Goal: Task Accomplishment & Management: Use online tool/utility

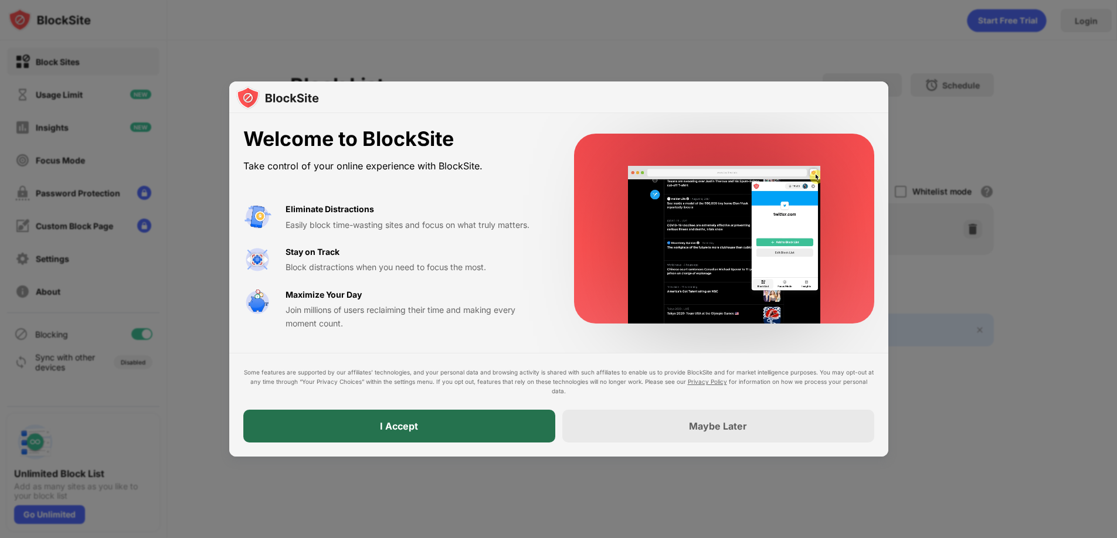
click at [410, 424] on div "I Accept" at bounding box center [399, 426] width 38 height 12
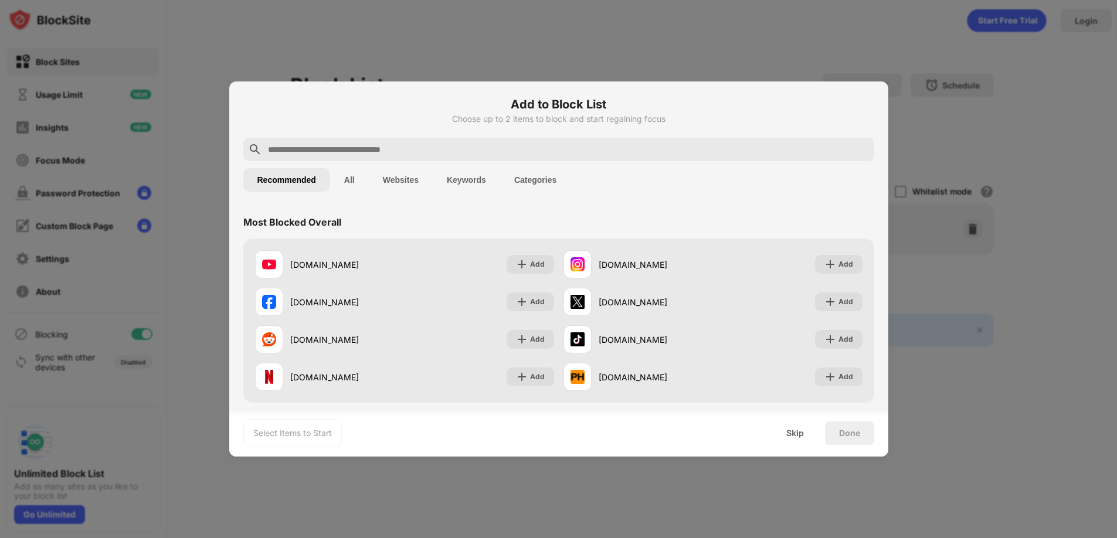
click at [518, 154] on input "text" at bounding box center [568, 149] width 603 height 14
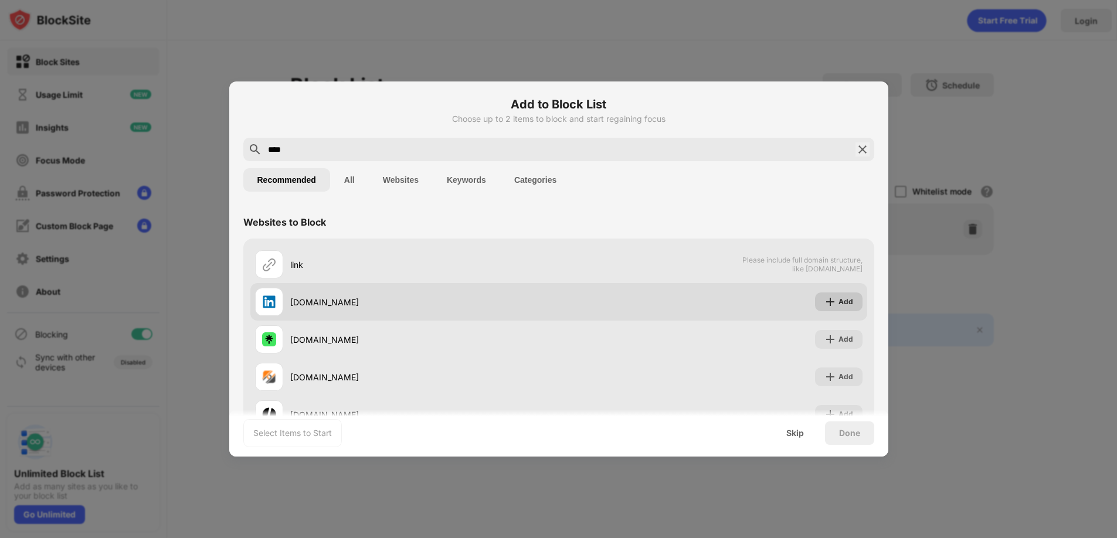
type input "****"
click at [829, 294] on div "Add" at bounding box center [838, 302] width 47 height 19
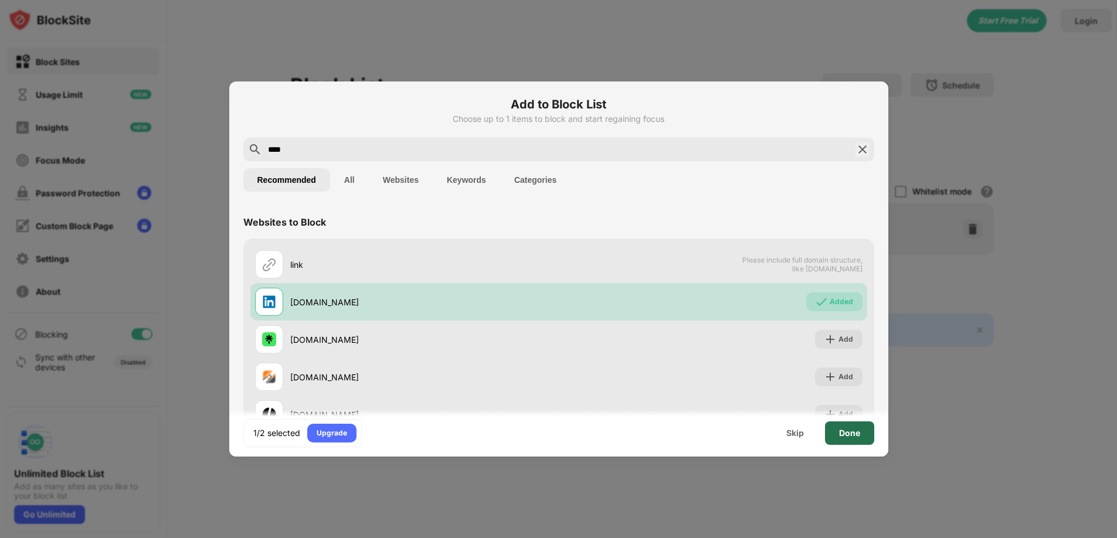
click at [848, 434] on div "Done" at bounding box center [849, 433] width 21 height 9
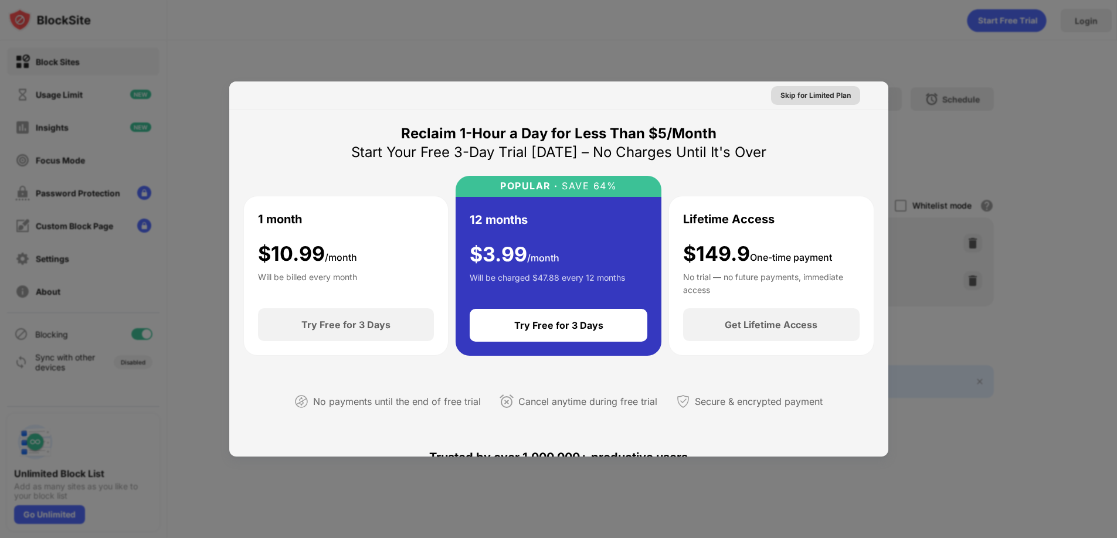
click at [809, 91] on div "Skip for Limited Plan" at bounding box center [815, 96] width 70 height 12
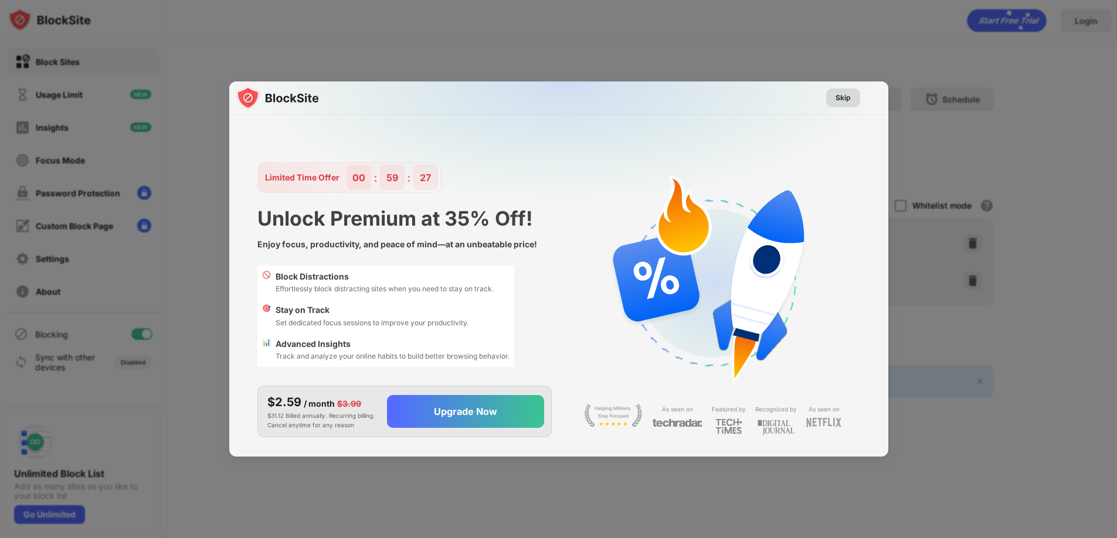
click at [837, 96] on div "Skip" at bounding box center [842, 98] width 15 height 12
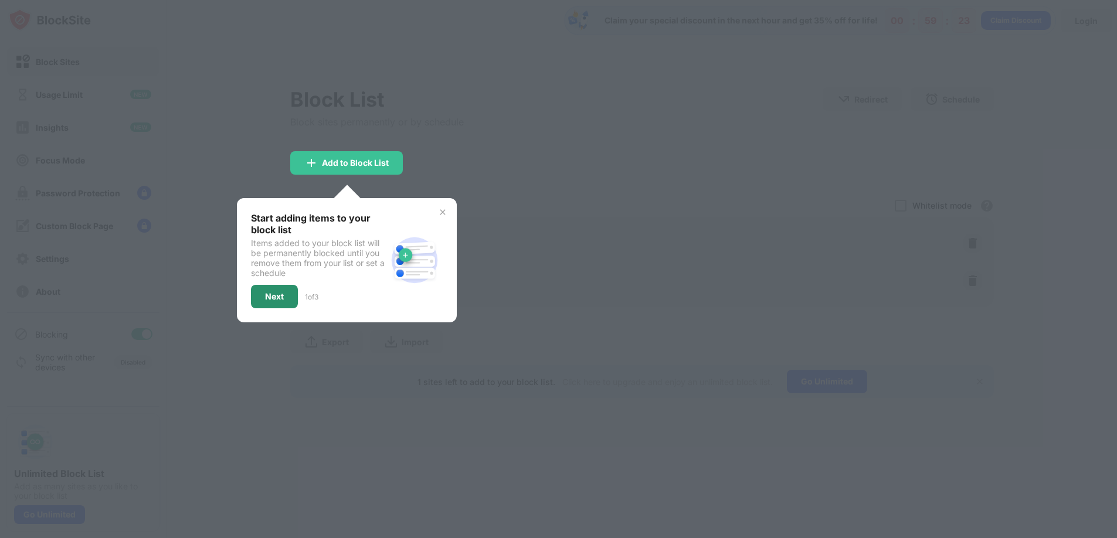
click at [262, 292] on div "Next" at bounding box center [274, 296] width 47 height 23
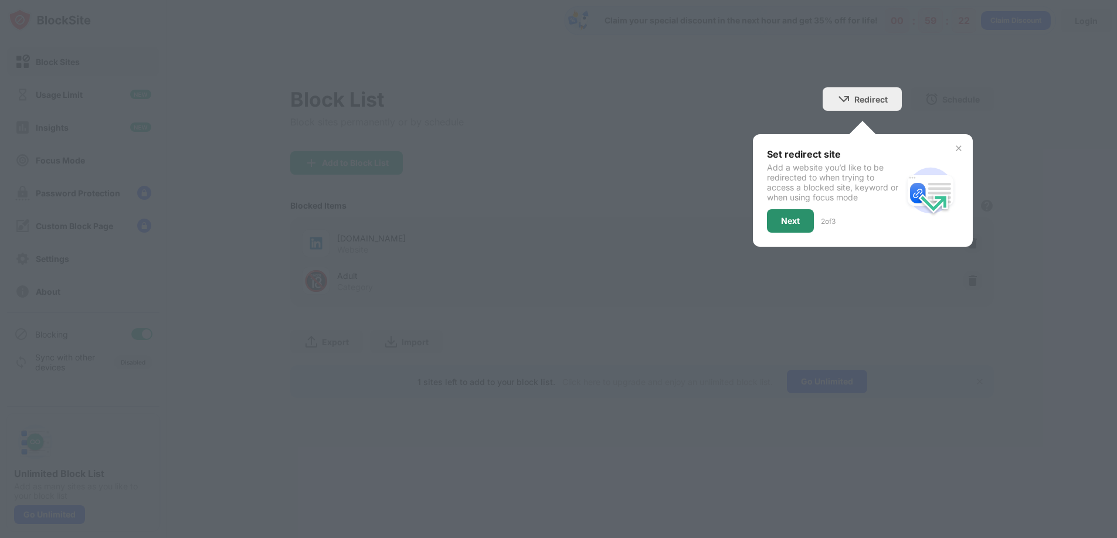
click at [788, 226] on div "Next" at bounding box center [790, 220] width 47 height 23
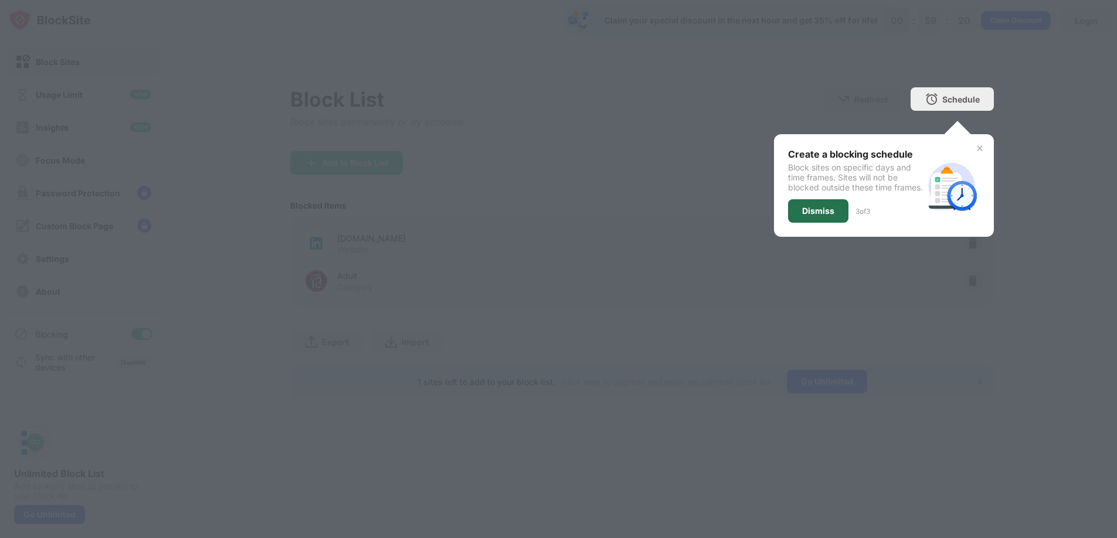
click at [822, 216] on div "Dismiss" at bounding box center [818, 210] width 32 height 9
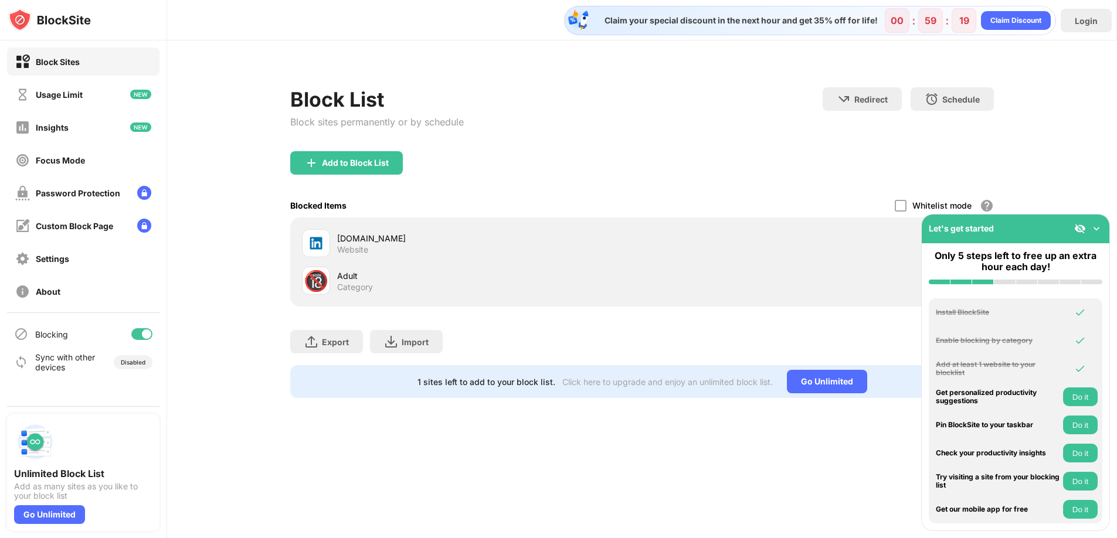
click at [722, 460] on div "Claim your special discount in the next hour and get 35% off for life! 00 : 59 …" at bounding box center [642, 269] width 950 height 538
click at [1095, 225] on img at bounding box center [1096, 229] width 12 height 12
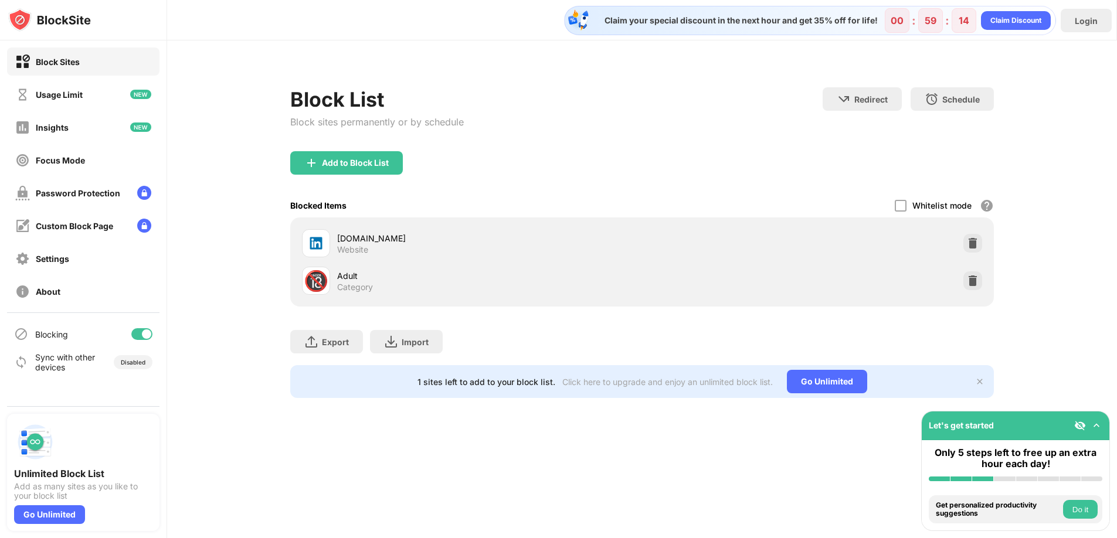
click at [1033, 312] on div "Block List Block sites permanently or by schedule Redirect Choose a site to be …" at bounding box center [642, 235] width 950 height 390
click at [975, 281] on img at bounding box center [973, 281] width 12 height 12
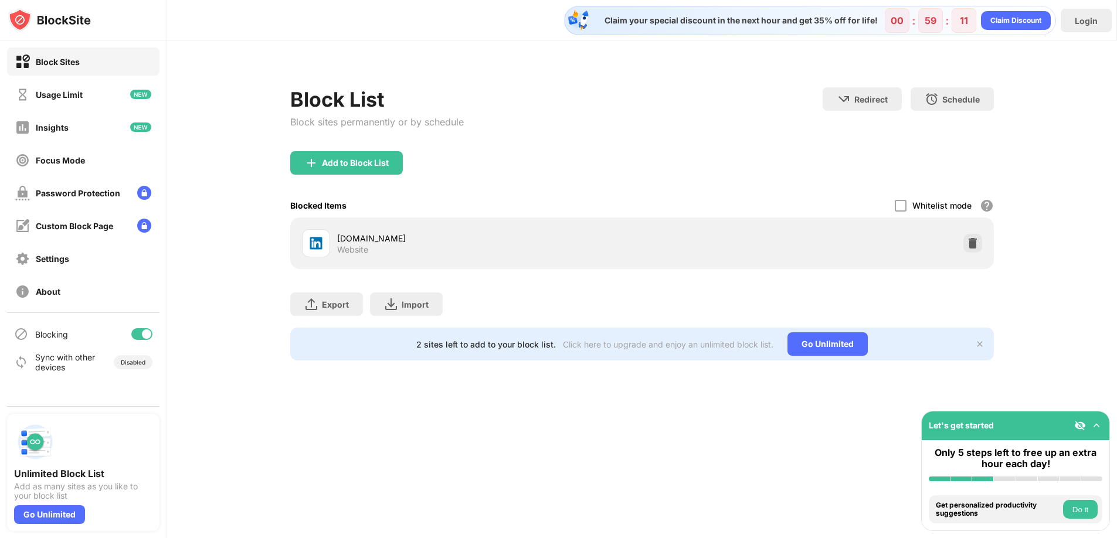
click at [1095, 279] on div "Block List Block sites permanently or by schedule Redirect Choose a site to be …" at bounding box center [642, 216] width 950 height 353
